Goal: Find specific page/section: Find specific page/section

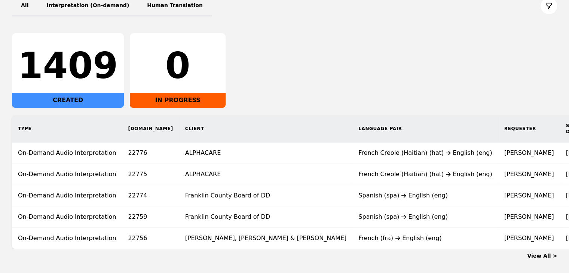
scroll to position [140, 0]
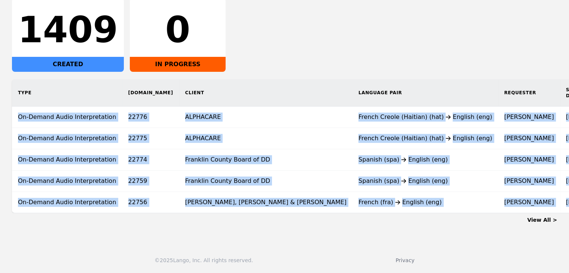
drag, startPoint x: 258, startPoint y: 213, endPoint x: 262, endPoint y: 211, distance: 4.9
click at [262, 211] on section "Dashboard All Interpretation (On-demand) Human Translation 1409 CREATED 0 IN PR…" at bounding box center [284, 86] width 545 height 276
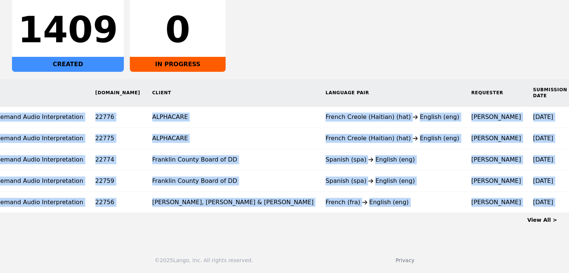
scroll to position [0, 33]
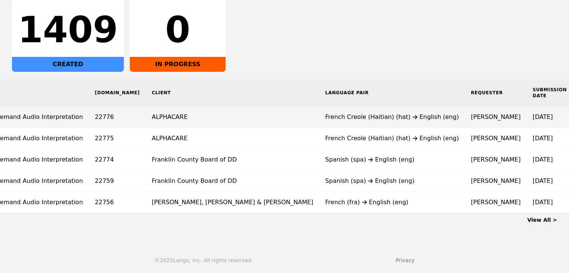
click at [465, 118] on td "[PERSON_NAME]" at bounding box center [496, 117] width 62 height 21
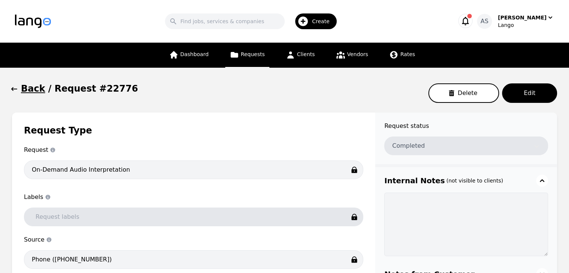
click at [18, 87] on button "Back" at bounding box center [28, 89] width 33 height 12
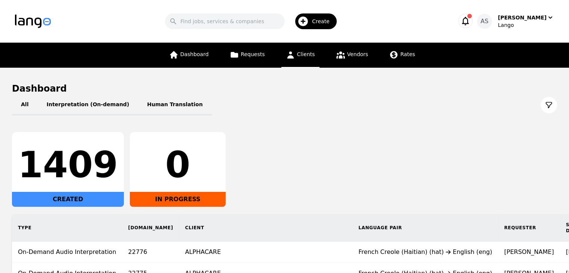
click at [295, 59] on link "Clients" at bounding box center [300, 55] width 38 height 25
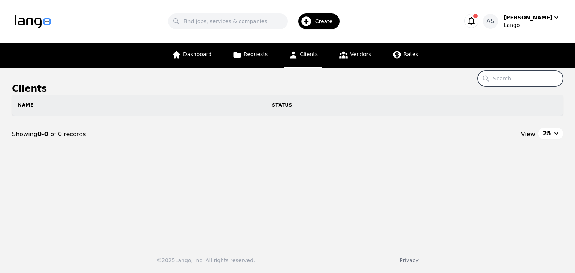
click at [510, 81] on input "Search" at bounding box center [519, 79] width 85 height 16
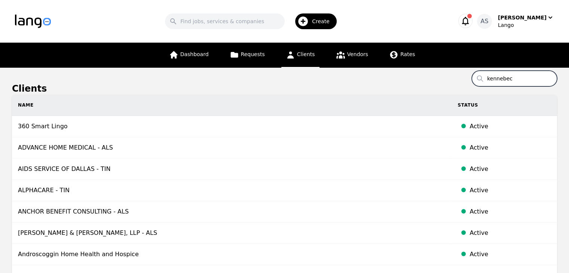
type input "kennebec"
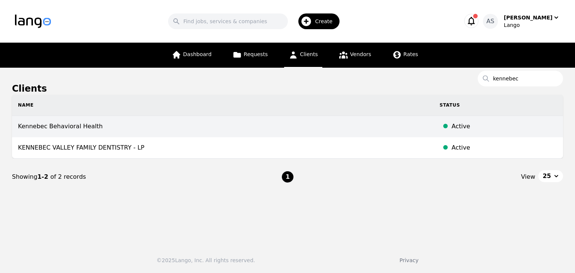
click at [154, 127] on td "Kennebec Behavioral Health" at bounding box center [222, 126] width 421 height 21
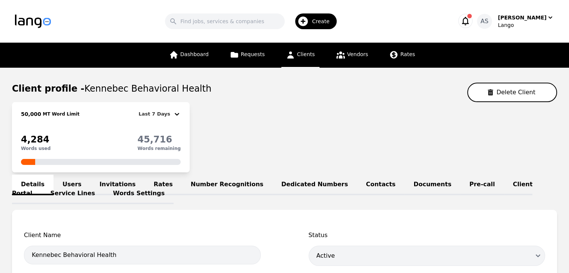
click at [107, 180] on link "Invitations" at bounding box center [118, 185] width 54 height 21
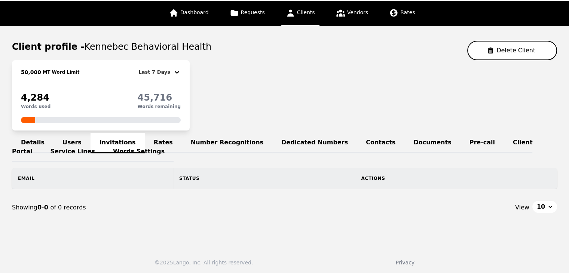
scroll to position [43, 0]
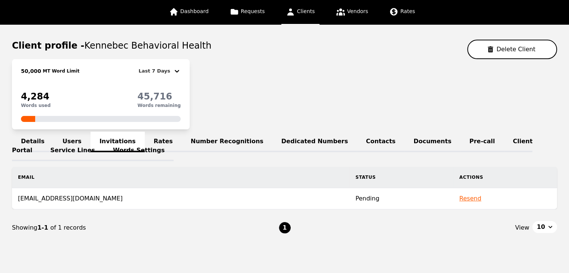
click at [70, 137] on link "Users" at bounding box center [72, 142] width 37 height 21
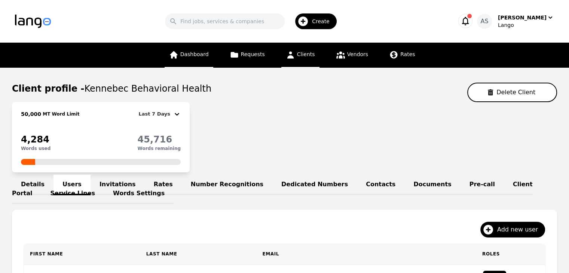
click at [177, 51] on icon at bounding box center [173, 54] width 9 height 9
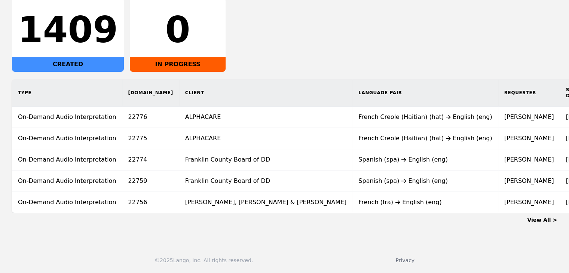
scroll to position [140, 0]
